Goal: Information Seeking & Learning: Learn about a topic

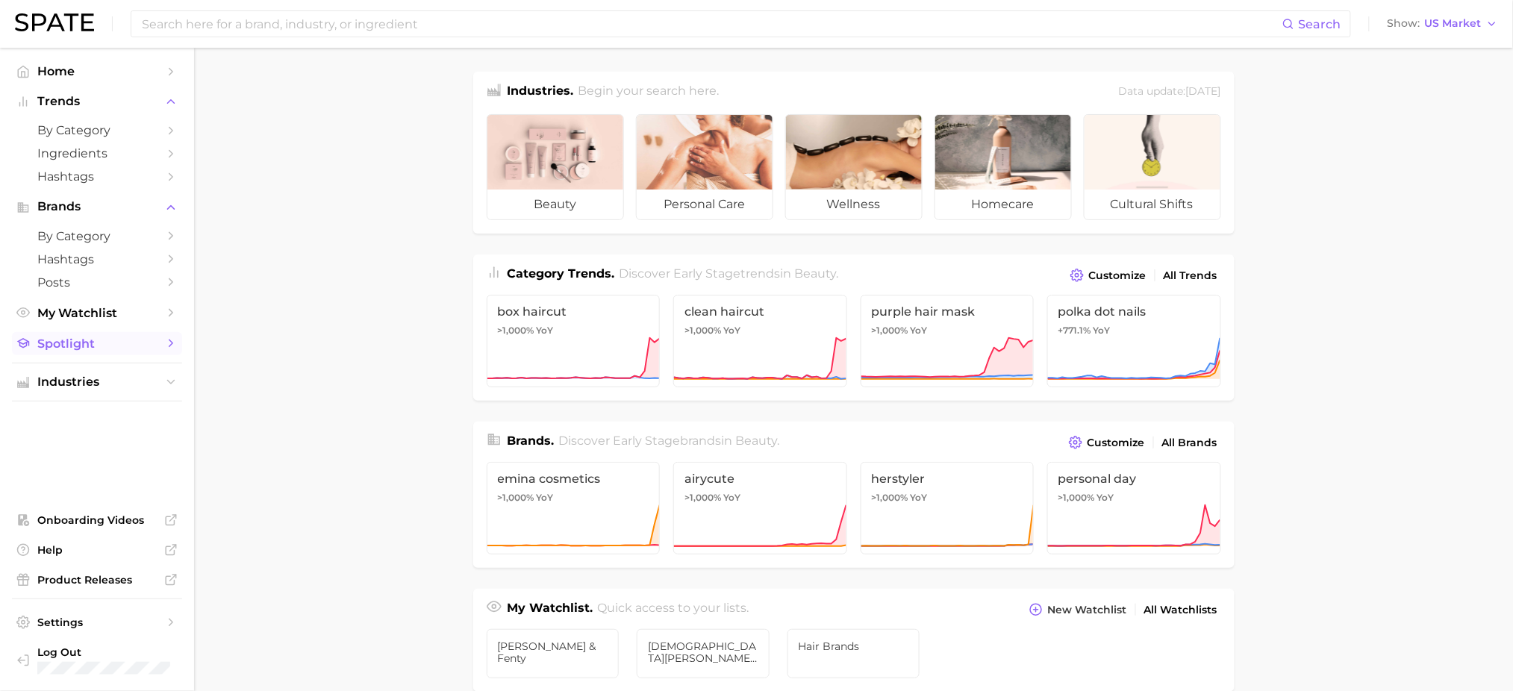
click at [94, 351] on span "Spotlight" at bounding box center [96, 344] width 119 height 14
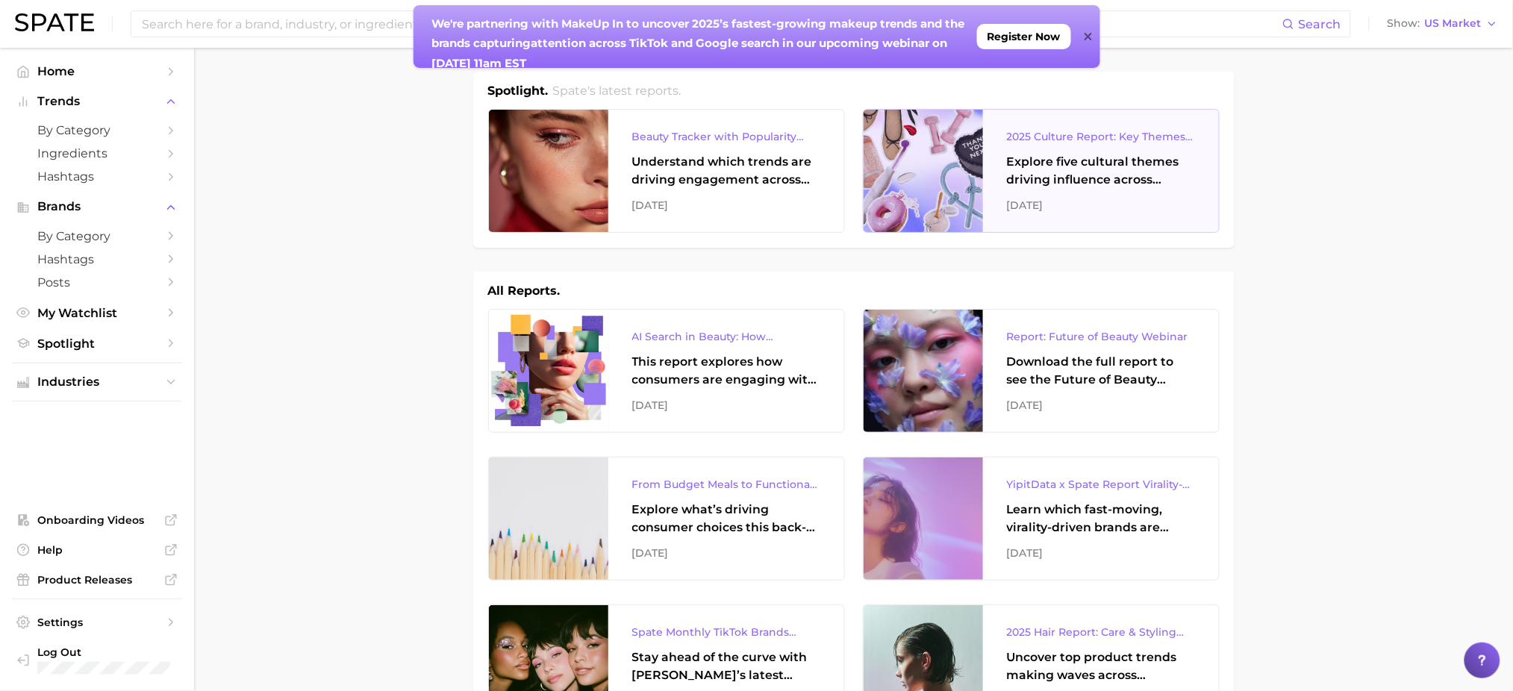
click at [1068, 169] on div "Explore five cultural themes driving influence across beauty, food, and pop cul…" at bounding box center [1101, 171] width 188 height 36
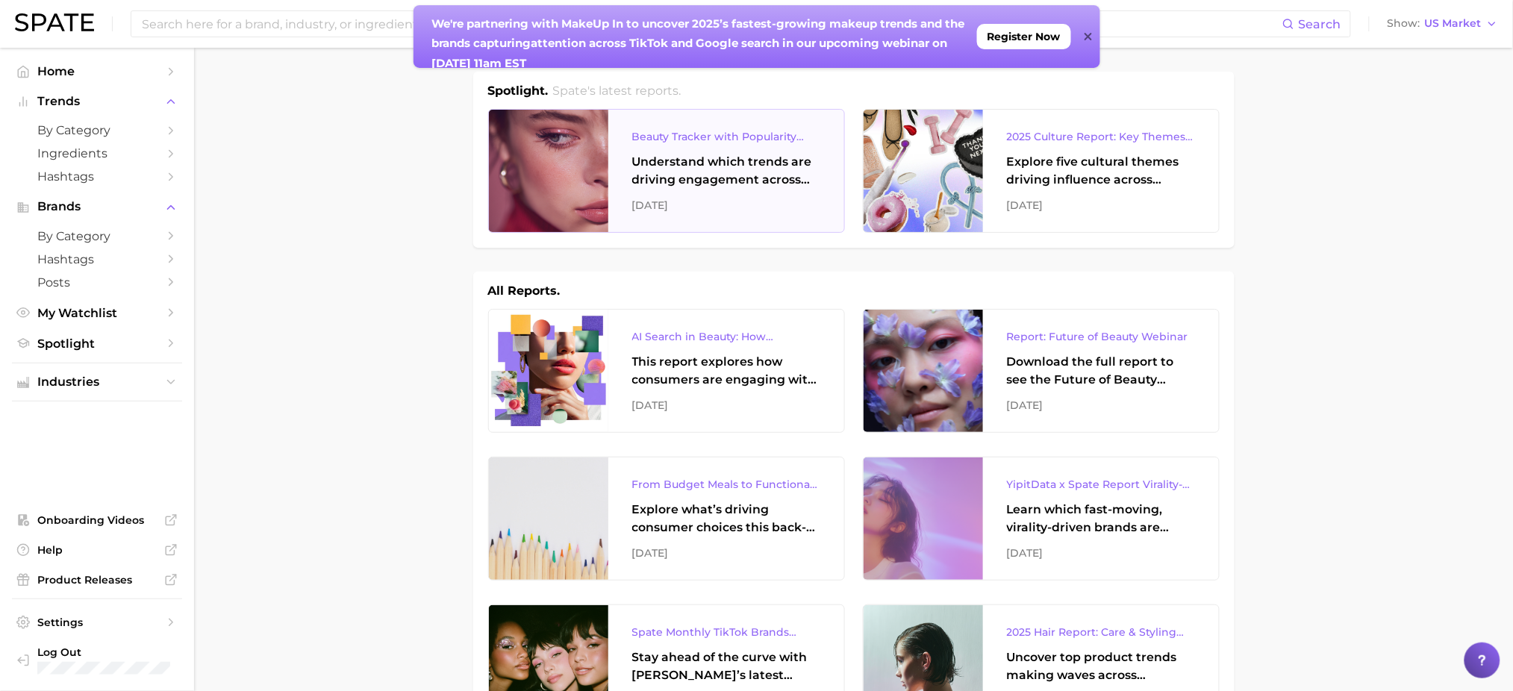
click at [674, 189] on div "Beauty Tracker with Popularity Index Understand which trends are driving engage…" at bounding box center [726, 171] width 236 height 122
